Goal: Download file/media

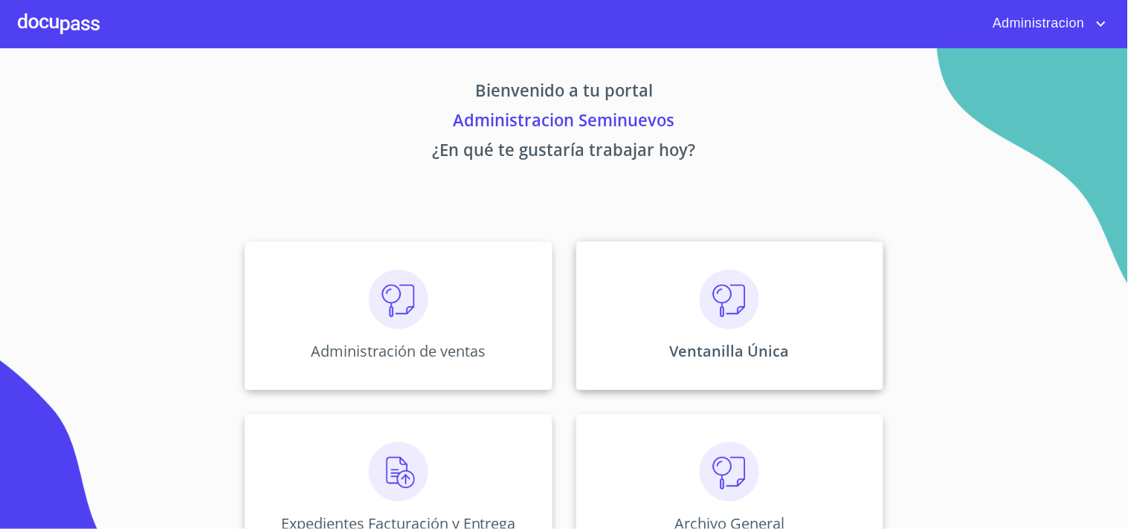
click at [754, 325] on div "Ventanilla Única" at bounding box center [729, 316] width 307 height 149
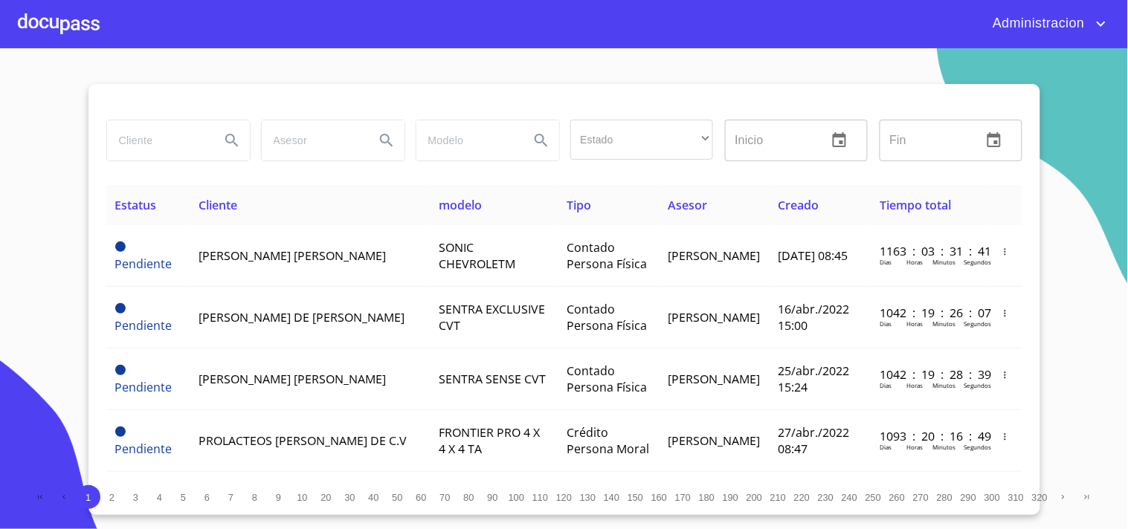
click at [182, 145] on input "search" at bounding box center [157, 140] width 101 height 40
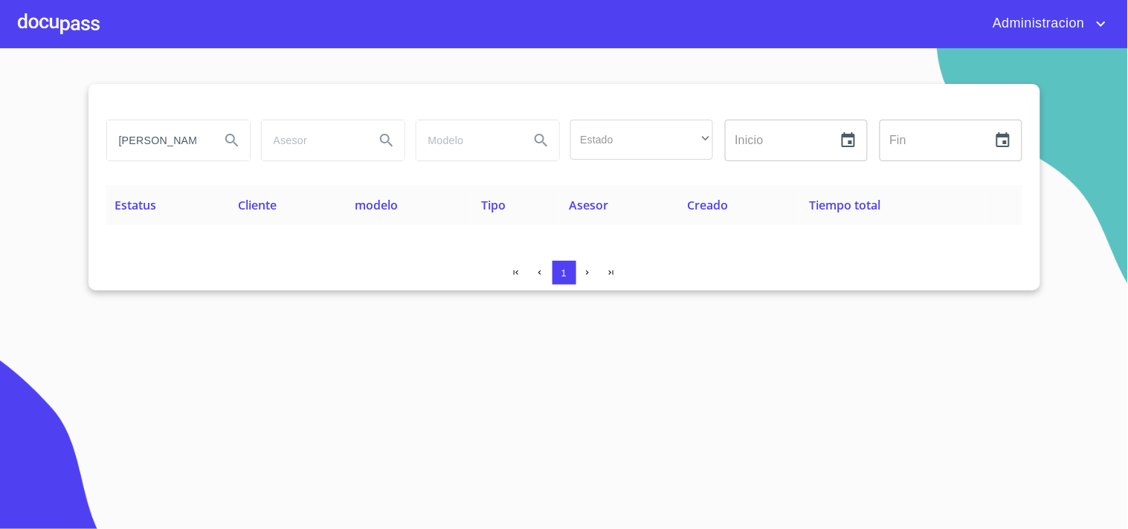
drag, startPoint x: 191, startPoint y: 143, endPoint x: 149, endPoint y: 137, distance: 42.8
click at [149, 137] on input "[PERSON_NAME]" at bounding box center [157, 140] width 101 height 40
type input "L"
type input "g"
type input "GALILEA"
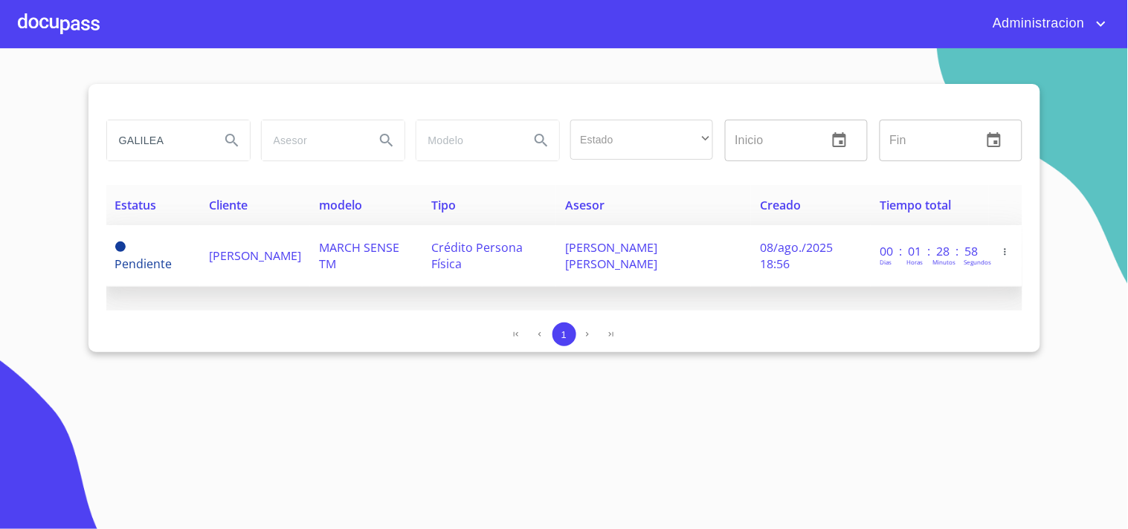
click at [286, 248] on span "[PERSON_NAME]" at bounding box center [255, 256] width 92 height 16
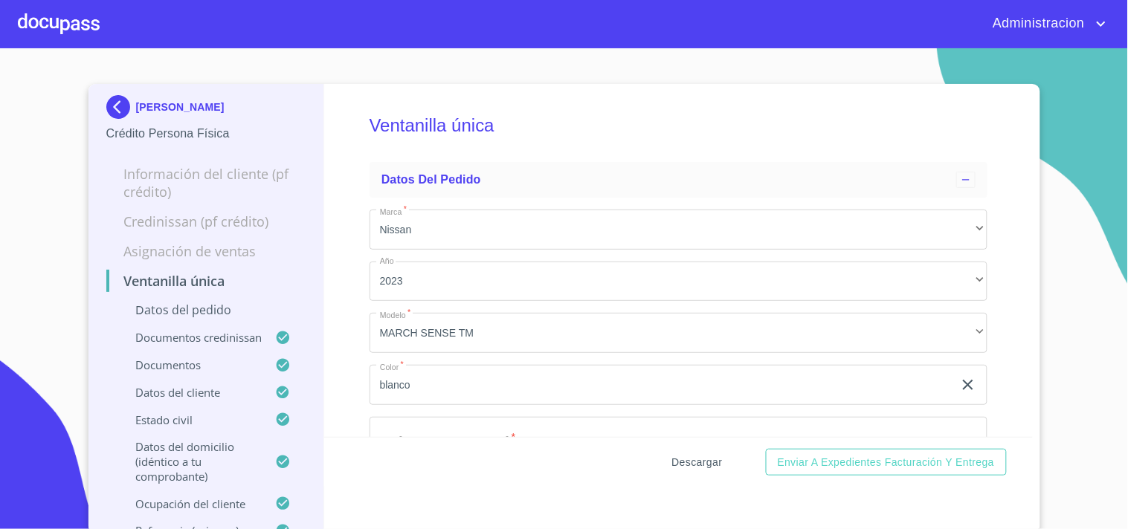
click at [701, 465] on span "Descargar" at bounding box center [697, 462] width 51 height 19
